Goal: Transaction & Acquisition: Purchase product/service

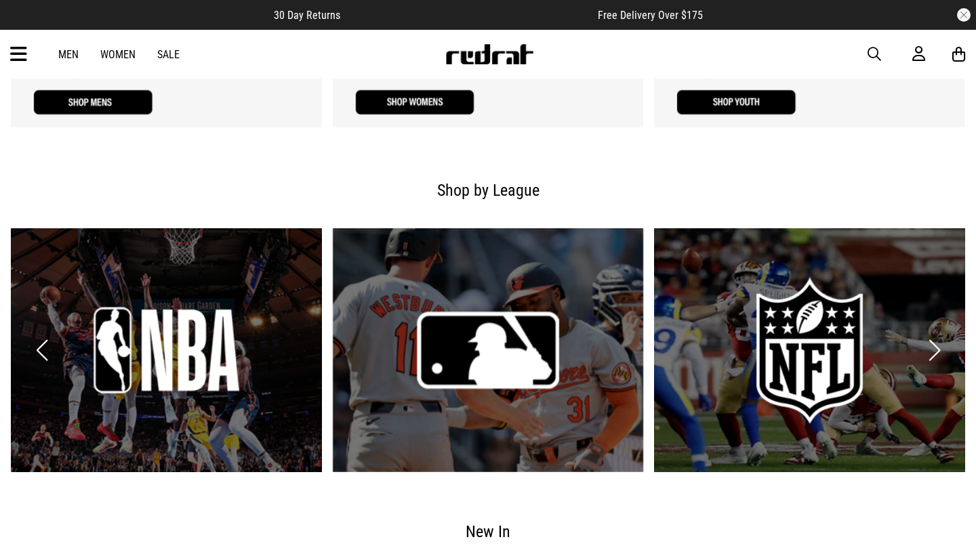
scroll to position [1374, 0]
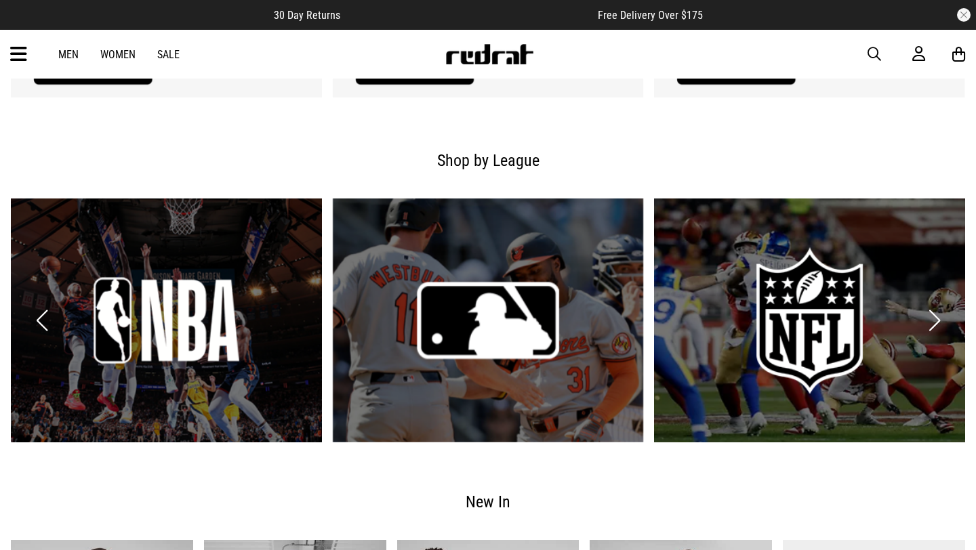
click at [172, 302] on link "1 / 6" at bounding box center [166, 321] width 311 height 244
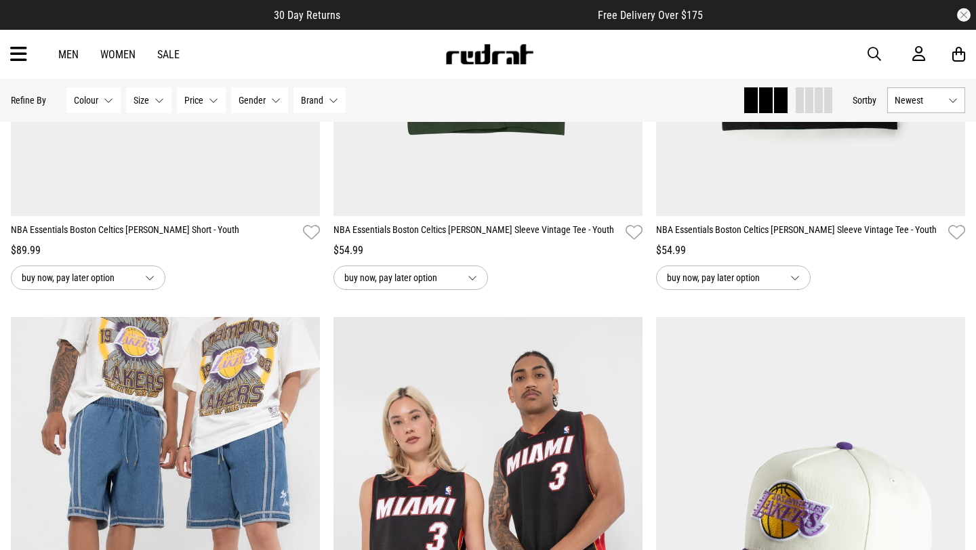
scroll to position [2400, 0]
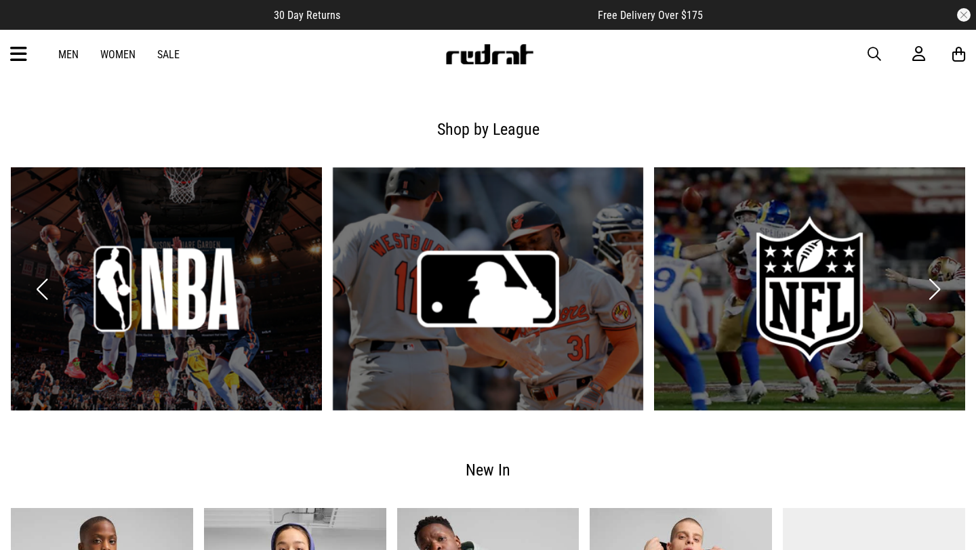
click at [815, 347] on link "3 / 6" at bounding box center [809, 289] width 311 height 244
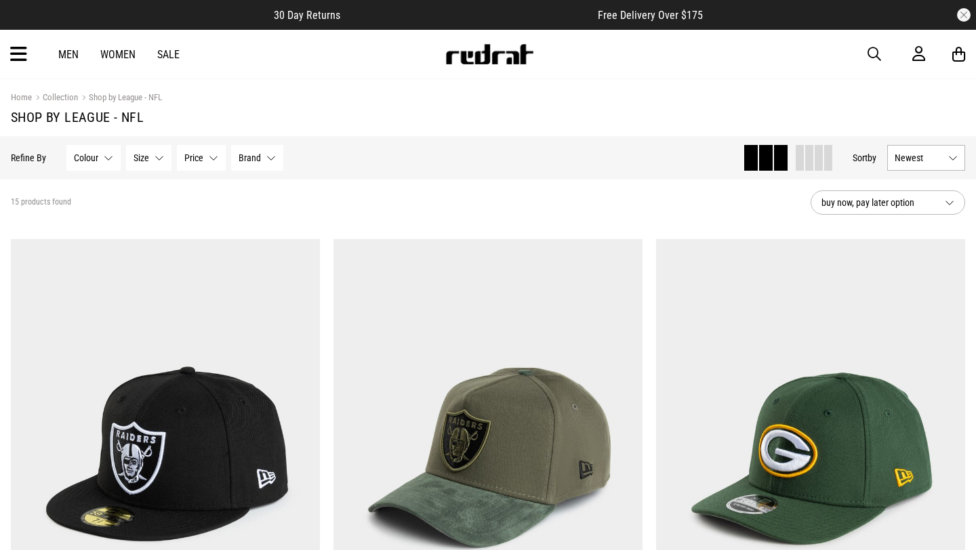
click at [874, 51] on span "button" at bounding box center [874, 54] width 14 height 16
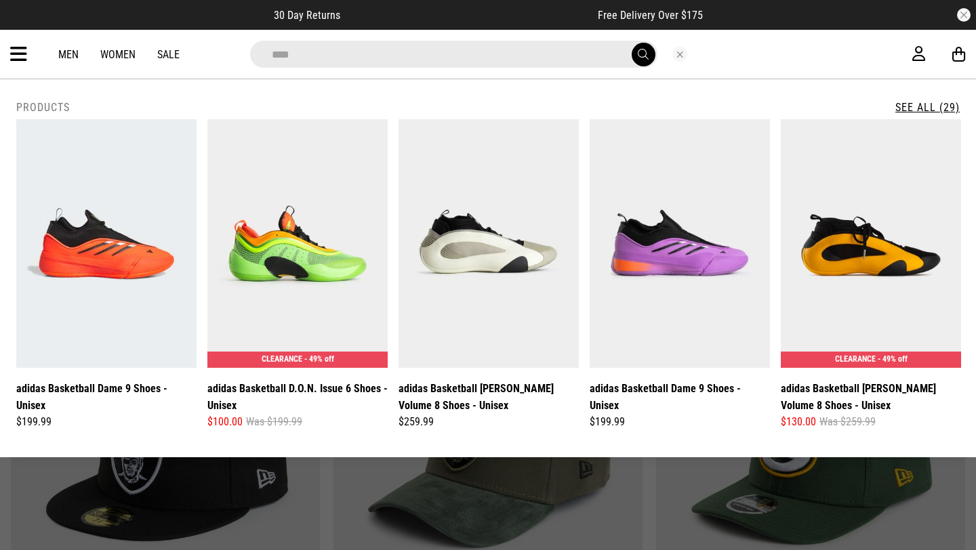
type input "**********"
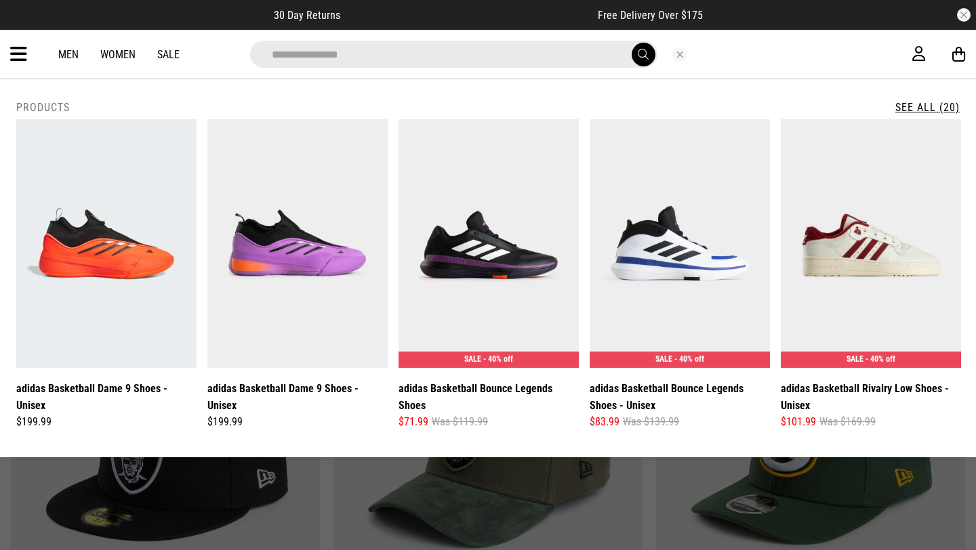
click at [632, 43] on button "submit" at bounding box center [644, 55] width 24 height 24
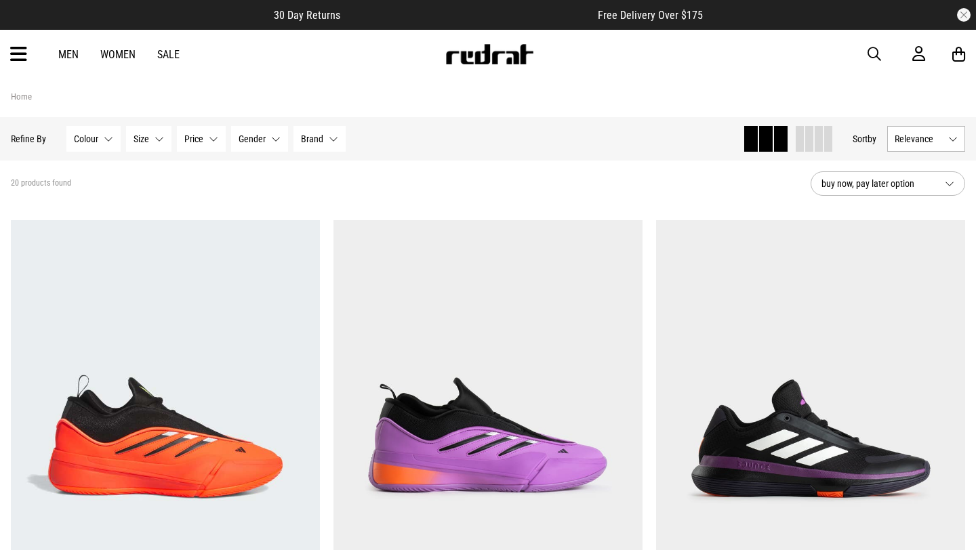
scroll to position [196, 0]
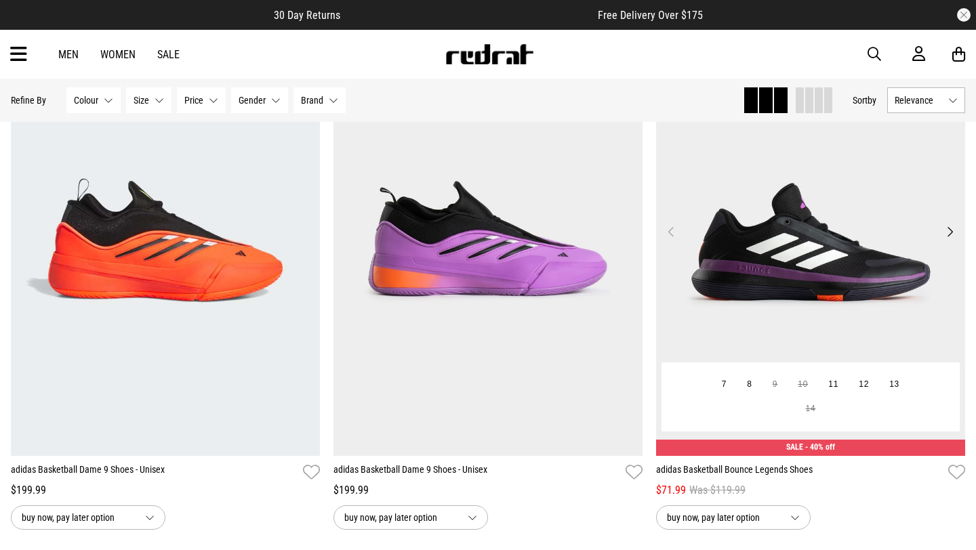
click at [782, 243] on img at bounding box center [810, 240] width 309 height 432
